Goal: Task Accomplishment & Management: Use online tool/utility

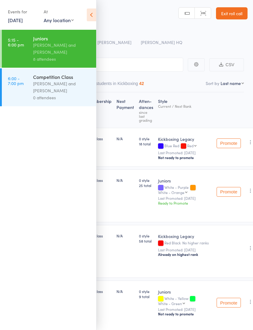
click at [67, 93] on div "[PERSON_NAME] and [PERSON_NAME]" at bounding box center [62, 87] width 58 height 14
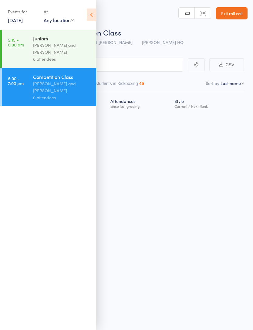
click at [91, 18] on icon at bounding box center [91, 15] width 9 height 13
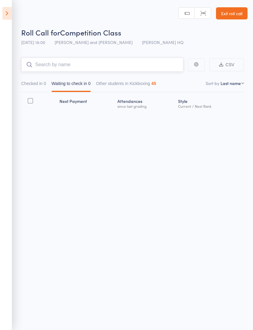
click at [121, 65] on input "search" at bounding box center [102, 65] width 162 height 14
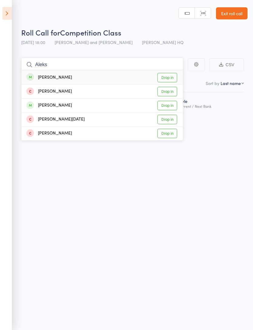
type input "Aleks"
click at [167, 78] on link "Drop in" at bounding box center [168, 77] width 20 height 9
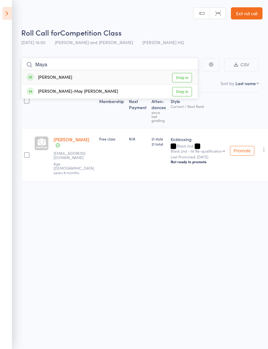
type input "Maya"
click at [183, 78] on link "Drop in" at bounding box center [182, 77] width 20 height 9
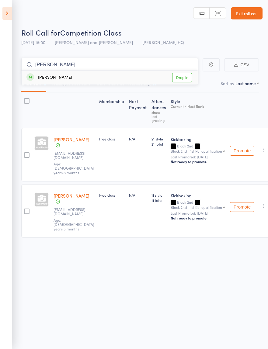
type input "[PERSON_NAME]"
click at [181, 78] on link "Drop in" at bounding box center [182, 77] width 20 height 9
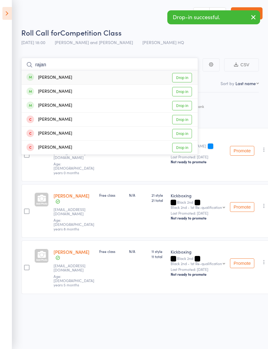
type input "rajan"
click at [183, 76] on link "Drop in" at bounding box center [182, 77] width 20 height 9
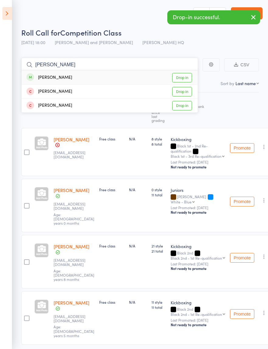
type input "[PERSON_NAME]"
click at [184, 76] on link "Drop in" at bounding box center [182, 77] width 20 height 9
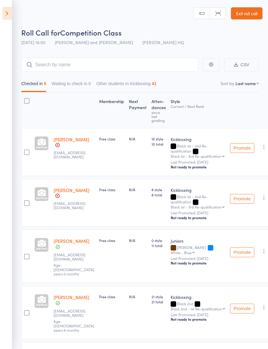
click at [249, 15] on link "Exit roll call" at bounding box center [247, 13] width 32 height 12
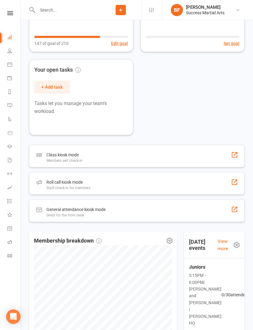
scroll to position [114, 0]
click at [134, 187] on div "Roll call kiosk mode Staff check-in for members" at bounding box center [137, 184] width 216 height 22
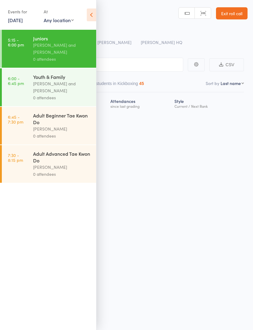
click at [87, 18] on icon at bounding box center [91, 15] width 9 height 13
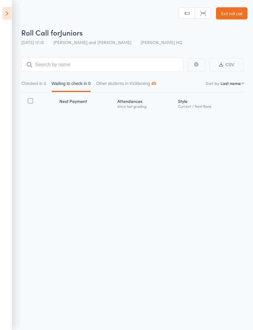
click at [5, 14] on icon at bounding box center [6, 13] width 9 height 13
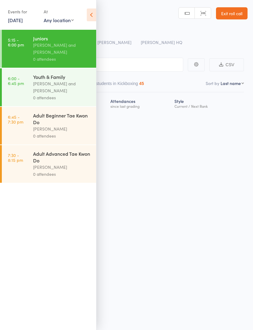
click at [88, 16] on icon at bounding box center [91, 15] width 9 height 13
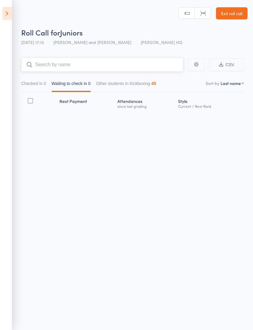
click at [49, 66] on input "search" at bounding box center [102, 65] width 162 height 14
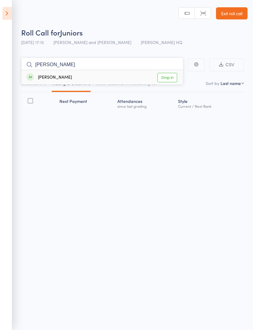
type input "Pedro"
click at [44, 77] on div "[PERSON_NAME]" at bounding box center [49, 77] width 46 height 7
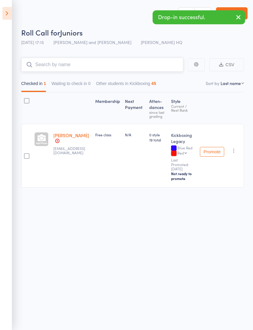
click at [65, 59] on input "search" at bounding box center [102, 65] width 162 height 14
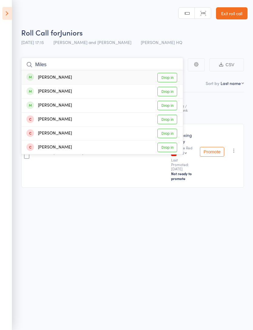
type input "Miles"
click at [40, 96] on div "Miles Davies Drop in" at bounding box center [103, 92] width 162 height 14
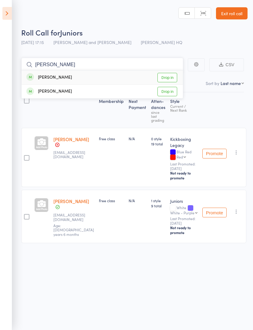
type input "omar"
click at [45, 91] on div "Omar Elalfi" at bounding box center [49, 91] width 46 height 7
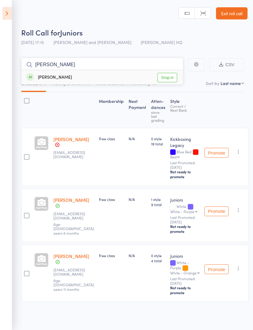
type input "[PERSON_NAME]"
click at [131, 76] on div "Tyler Webb Drop in" at bounding box center [103, 77] width 162 height 14
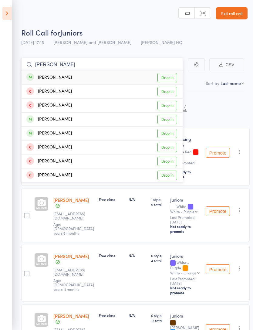
type input "oliver"
click at [102, 133] on div "Oliver Cousins Drop in" at bounding box center [103, 134] width 162 height 14
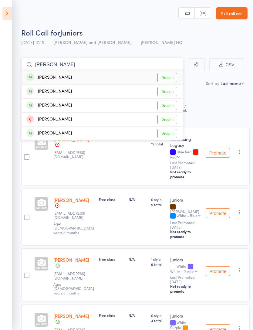
type input "mattew"
click at [129, 107] on div "Matthew Blundell Drop in" at bounding box center [103, 106] width 162 height 14
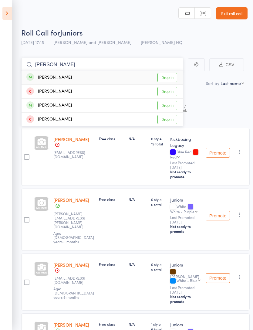
type input "nicol"
click at [111, 74] on div "Nicole Yusef Drop in" at bounding box center [103, 77] width 162 height 14
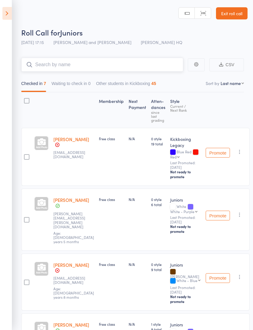
click at [58, 67] on input "search" at bounding box center [102, 65] width 162 height 14
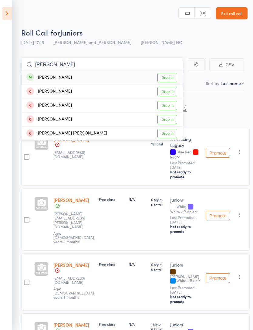
type input "Joa"
click at [113, 74] on div "Joaquin Nicola Drop in" at bounding box center [103, 77] width 162 height 14
